Goal: Go to known website: Access a specific website the user already knows

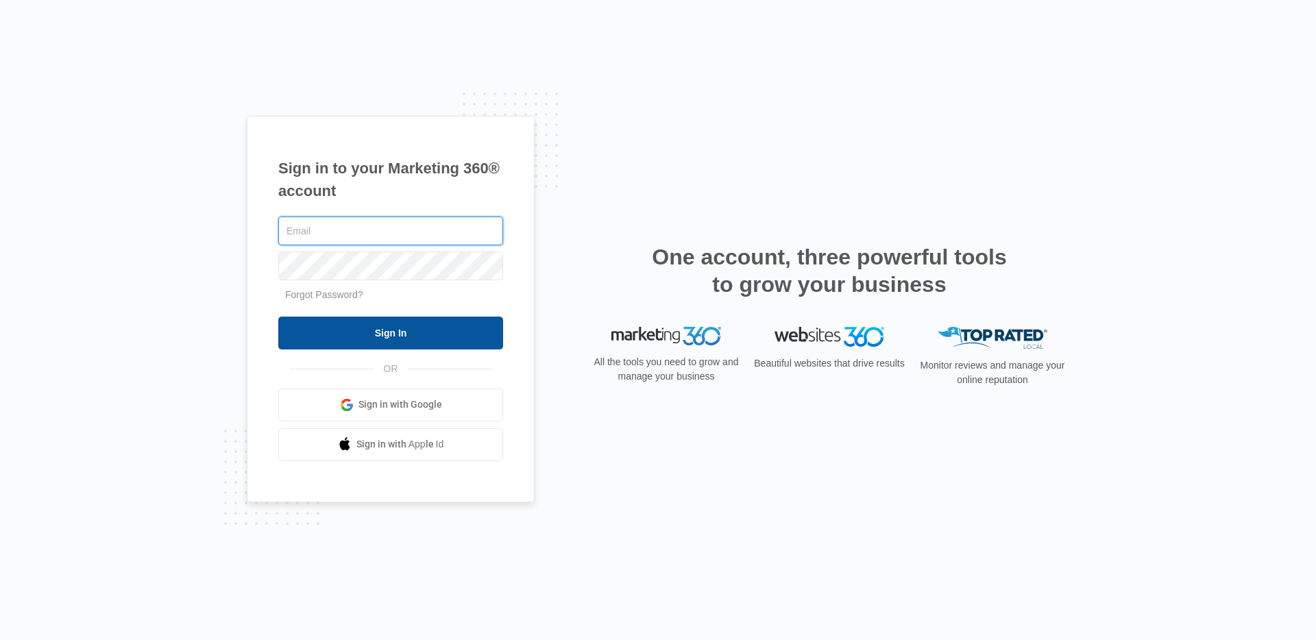
type input "[EMAIL_ADDRESS][PERSON_NAME][DOMAIN_NAME]"
click at [392, 338] on input "Sign In" at bounding box center [390, 333] width 225 height 33
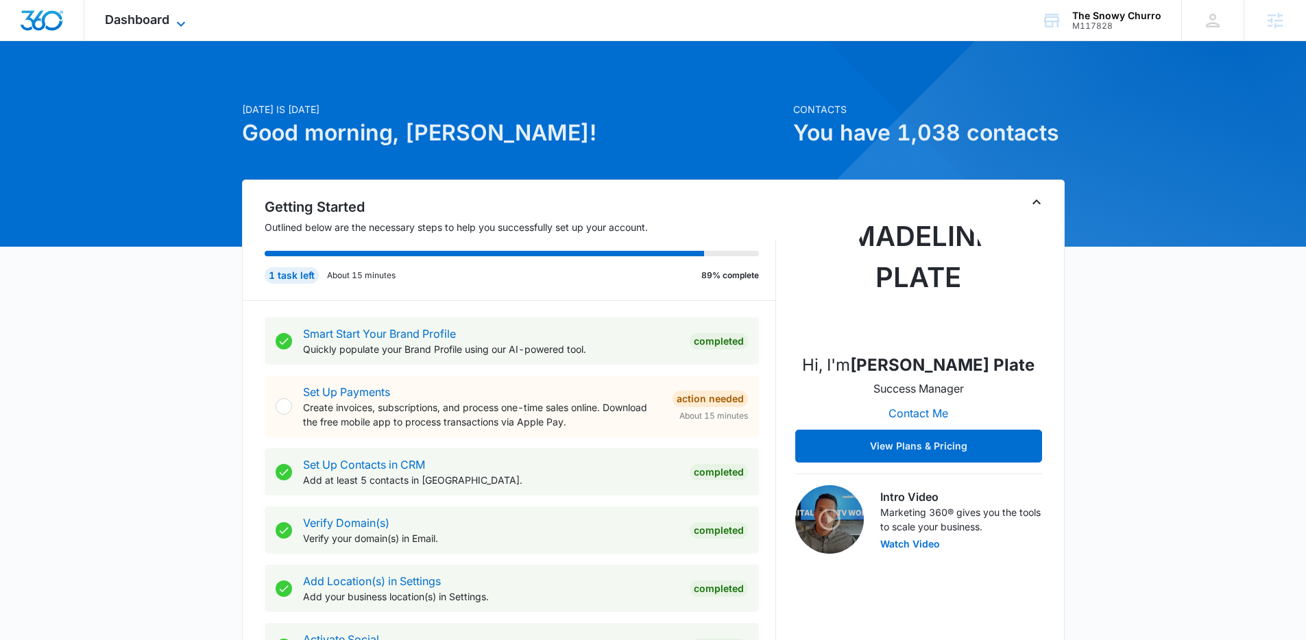
click at [163, 16] on span "Dashboard" at bounding box center [137, 19] width 64 height 14
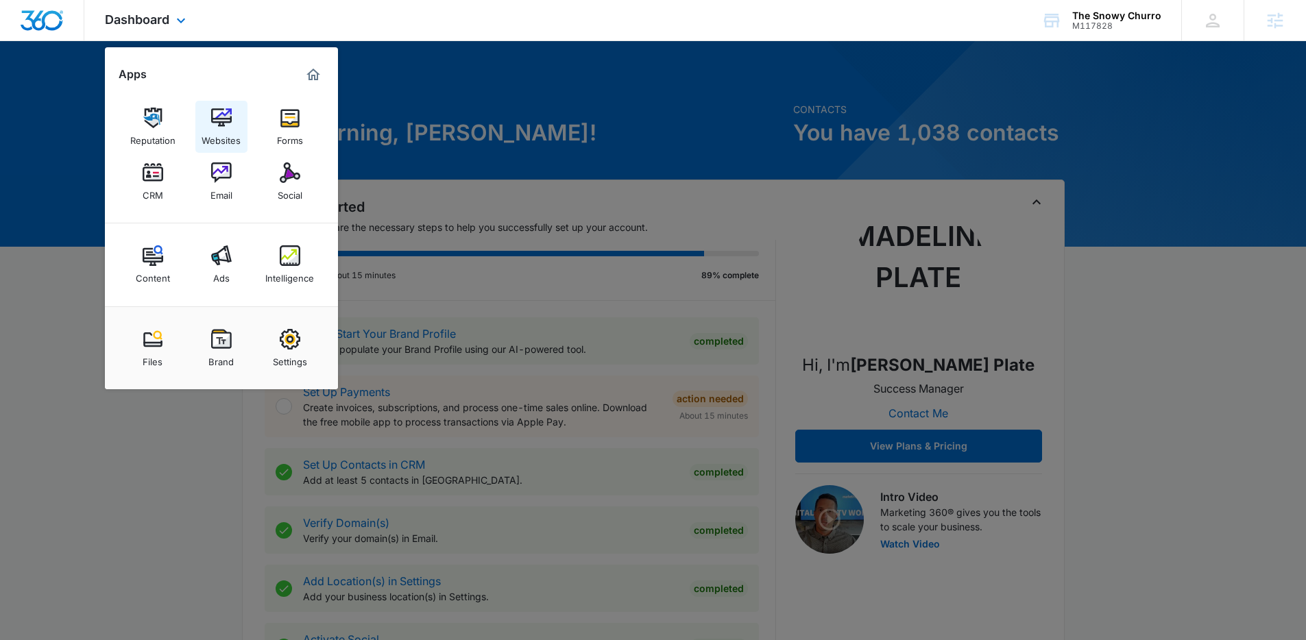
click at [221, 126] on img at bounding box center [221, 118] width 21 height 21
